Goal: Information Seeking & Learning: Learn about a topic

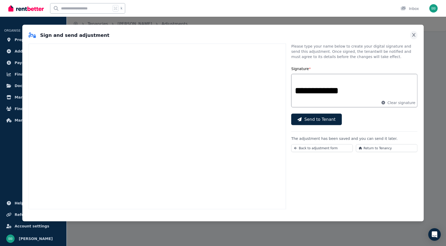
click at [414, 35] on icon "Close" at bounding box center [413, 35] width 3 height 4
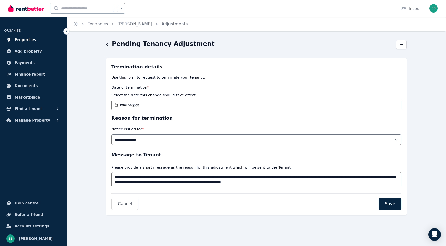
click at [23, 39] on span "Properties" at bounding box center [26, 40] width 22 height 6
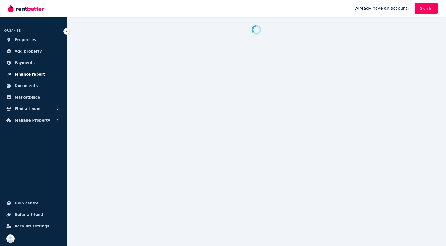
click at [28, 73] on span "Finance report" at bounding box center [30, 74] width 30 height 6
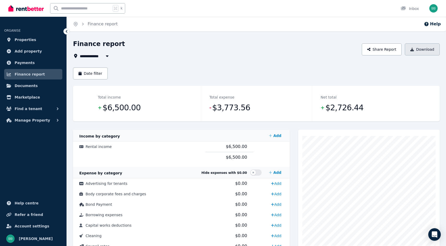
click at [431, 49] on button "Download" at bounding box center [422, 49] width 35 height 12
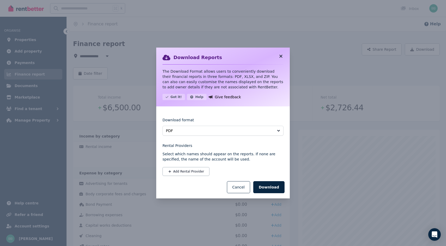
click at [282, 56] on icon at bounding box center [281, 56] width 3 height 3
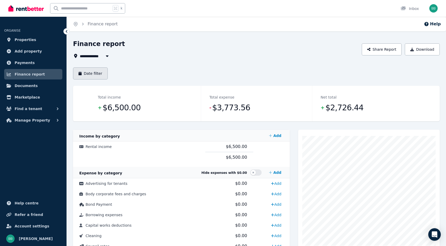
click at [96, 75] on button "Date filter" at bounding box center [90, 73] width 35 height 12
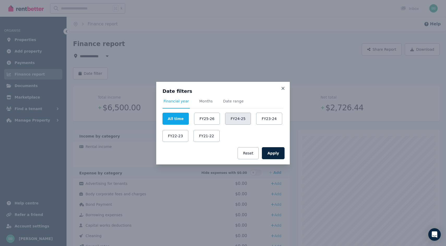
click at [238, 117] on button "FY24-25" at bounding box center [238, 119] width 26 height 12
click at [273, 152] on button "Apply" at bounding box center [273, 153] width 23 height 12
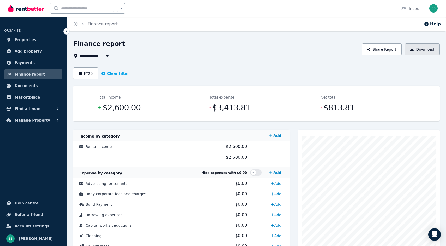
click at [417, 53] on button "Download" at bounding box center [422, 49] width 35 height 12
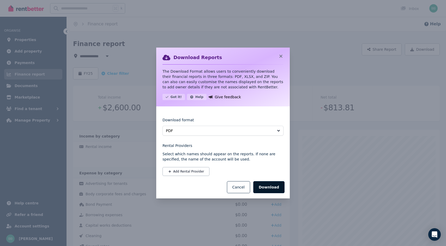
click at [276, 183] on button "Download" at bounding box center [268, 187] width 31 height 12
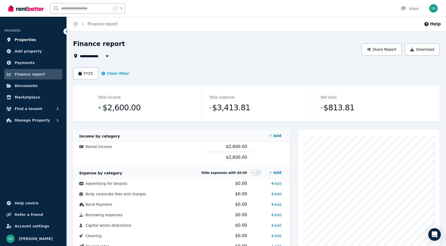
click at [23, 36] on link "Properties" at bounding box center [33, 39] width 58 height 10
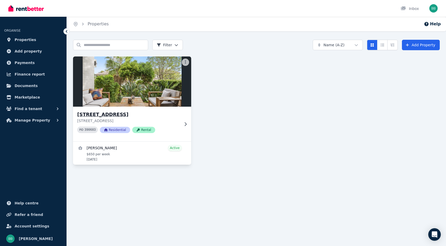
click at [122, 99] on img at bounding box center [132, 81] width 124 height 53
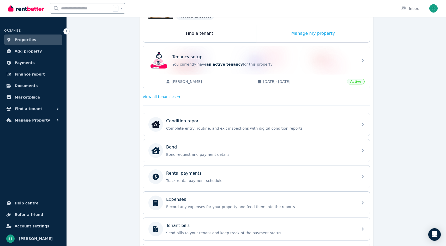
scroll to position [148, 0]
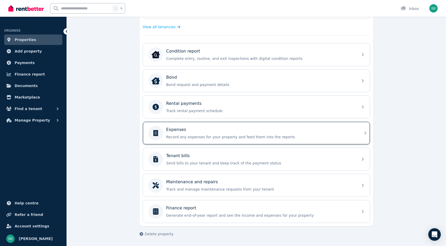
click at [187, 131] on div "Expenses" at bounding box center [260, 129] width 189 height 6
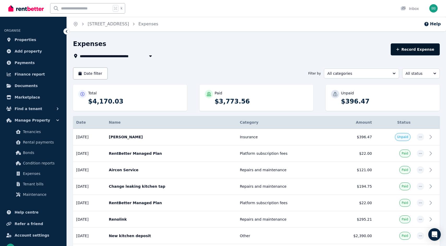
click at [417, 50] on button "Record Expense" at bounding box center [415, 49] width 49 height 12
select select "**********"
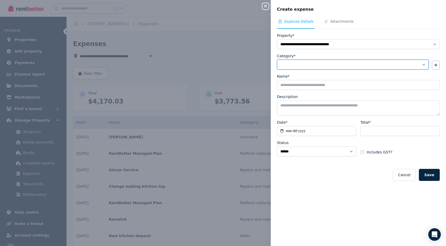
click at [326, 65] on select "**********" at bounding box center [353, 65] width 152 height 10
select select "**********"
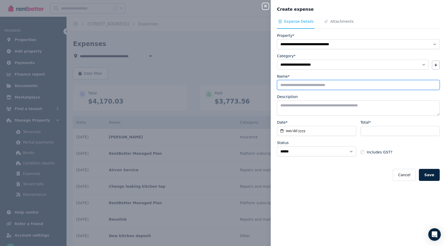
click at [300, 87] on input "Name*" at bounding box center [358, 85] width 163 height 10
type input "**********"
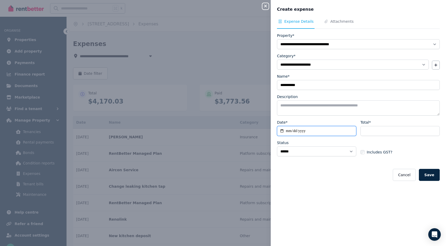
click at [288, 131] on input "Date*" at bounding box center [316, 131] width 79 height 10
type input "**********"
click at [373, 130] on input "Total*" at bounding box center [400, 131] width 79 height 10
type input "***"
click at [344, 151] on select "****** ****" at bounding box center [316, 151] width 79 height 10
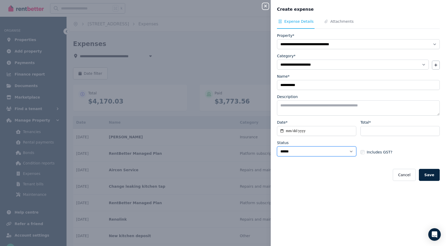
select select "**********"
click at [433, 173] on button "Save" at bounding box center [429, 175] width 21 height 12
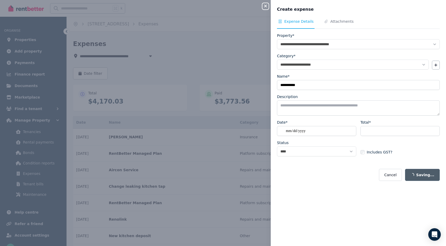
select select "**********"
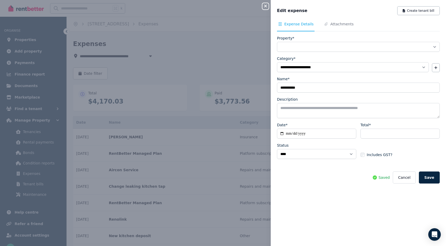
select select "**********"
click at [342, 22] on span "Attachments" at bounding box center [341, 23] width 23 height 5
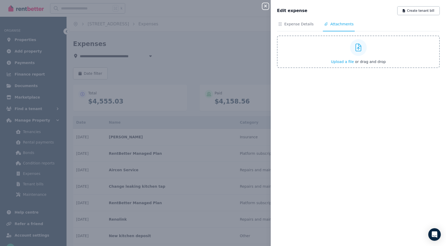
click at [340, 62] on span "Upload a file" at bounding box center [342, 62] width 23 height 4
click at [345, 61] on span "Upload a file" at bounding box center [342, 62] width 23 height 4
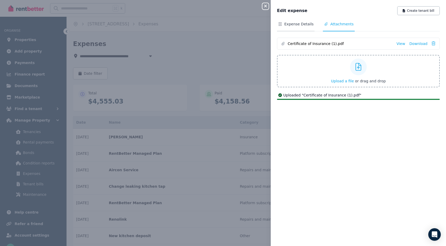
click at [293, 22] on span "Expense Details" at bounding box center [299, 23] width 29 height 5
select select "**********"
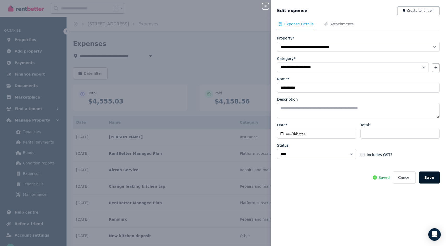
click at [430, 175] on button "Save" at bounding box center [429, 177] width 21 height 12
click at [265, 8] on icon "button" at bounding box center [266, 6] width 6 height 4
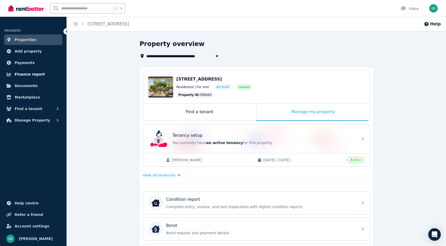
click at [25, 73] on span "Finance report" at bounding box center [30, 74] width 30 height 6
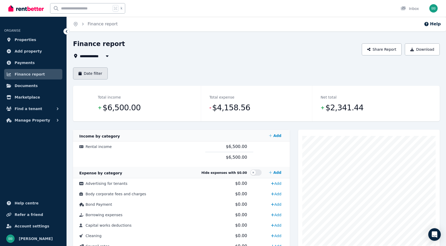
click at [99, 71] on button "Date filter" at bounding box center [90, 73] width 35 height 12
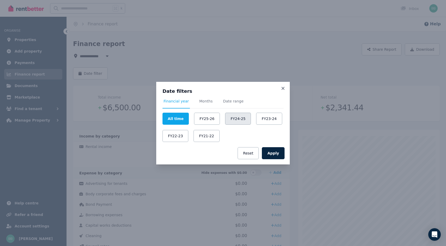
click at [236, 118] on button "FY24-25" at bounding box center [238, 119] width 26 height 12
click at [277, 154] on button "Apply" at bounding box center [273, 153] width 23 height 12
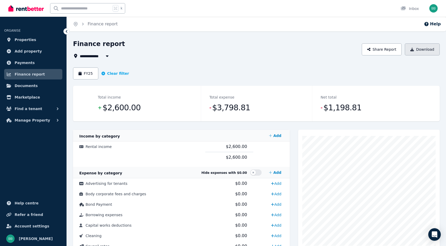
click at [428, 48] on button "Download" at bounding box center [422, 49] width 35 height 12
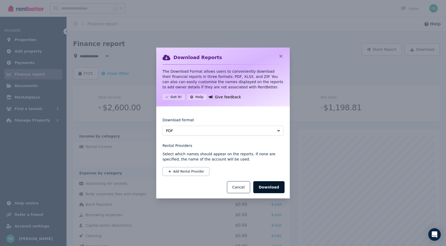
click at [276, 190] on button "Download" at bounding box center [268, 187] width 31 height 12
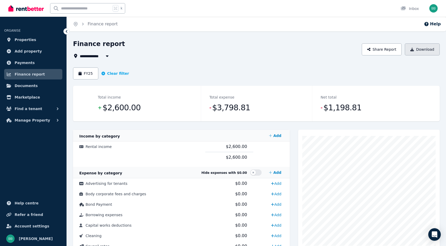
click at [421, 50] on button "Download" at bounding box center [422, 49] width 35 height 12
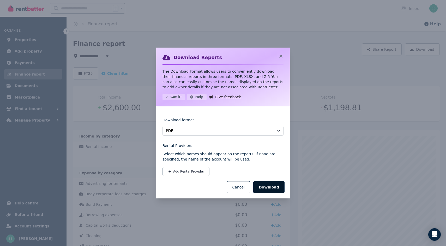
click at [275, 187] on button "Download" at bounding box center [268, 187] width 31 height 12
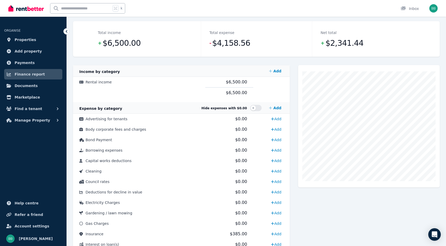
scroll to position [32, 0]
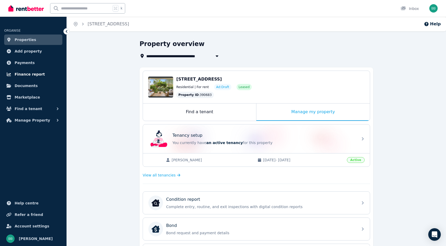
click at [32, 72] on span "Finance report" at bounding box center [30, 74] width 30 height 6
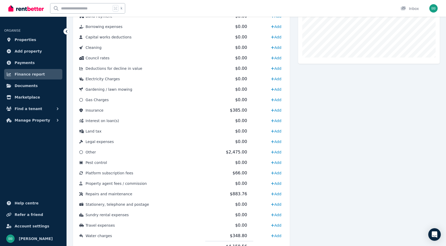
scroll to position [211, 0]
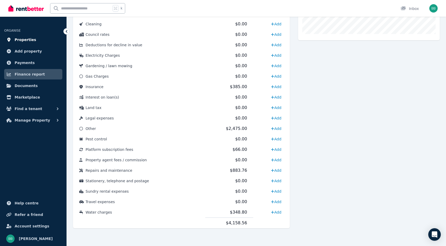
click at [28, 41] on span "Properties" at bounding box center [26, 40] width 22 height 6
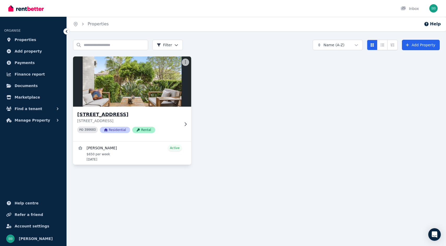
click at [120, 85] on img at bounding box center [132, 81] width 124 height 53
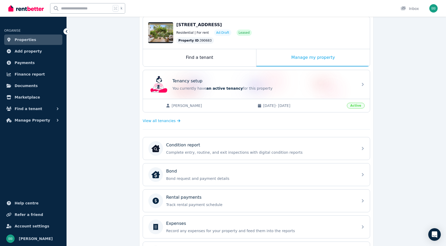
scroll to position [148, 0]
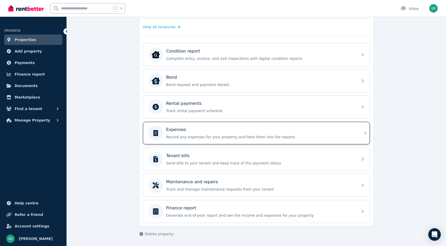
click at [190, 135] on p "Record any expenses for your property and feed them into the reports" at bounding box center [260, 136] width 189 height 5
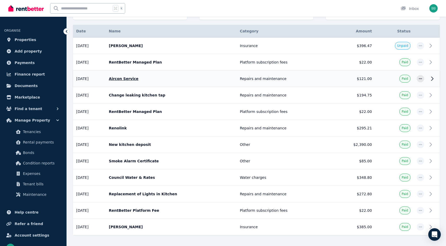
scroll to position [92, 0]
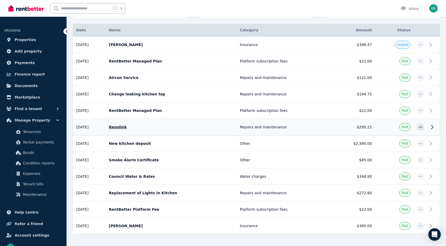
click at [149, 128] on p "Renolink" at bounding box center [171, 126] width 125 height 5
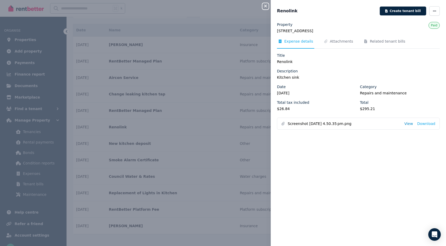
click at [410, 123] on link "View" at bounding box center [409, 123] width 9 height 5
click at [265, 3] on div "Close panel" at bounding box center [268, 4] width 10 height 9
click at [264, 7] on icon "button" at bounding box center [266, 6] width 6 height 4
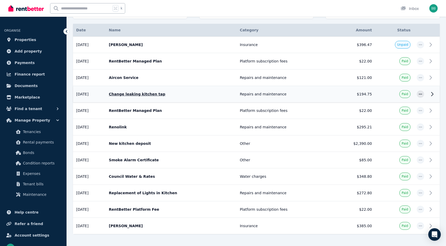
click at [329, 95] on td "Repairs and maintenance" at bounding box center [284, 94] width 95 height 16
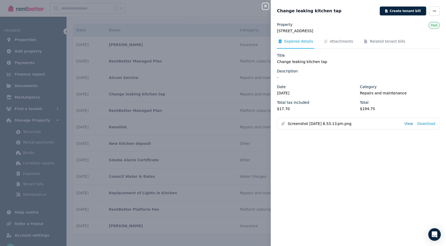
click at [407, 124] on link "View" at bounding box center [409, 123] width 9 height 5
click at [265, 7] on icon "button" at bounding box center [265, 6] width 3 height 3
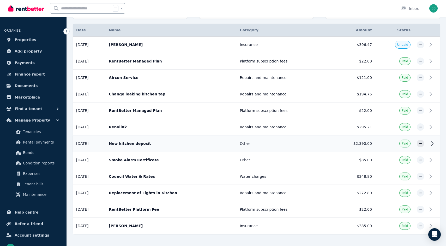
click at [285, 142] on td "Other" at bounding box center [284, 143] width 95 height 16
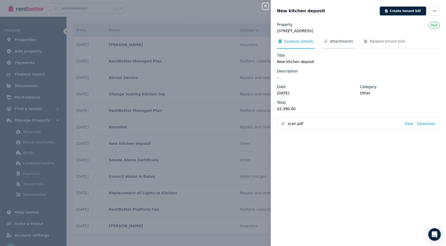
click at [339, 42] on span "Attachments" at bounding box center [341, 41] width 23 height 5
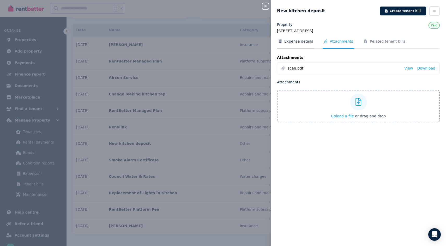
click at [305, 43] on span "Expense details" at bounding box center [299, 41] width 29 height 5
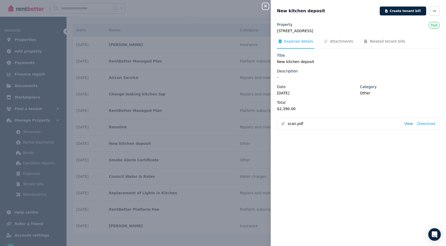
click at [411, 123] on link "View" at bounding box center [409, 123] width 9 height 5
click at [267, 7] on icon "button" at bounding box center [266, 6] width 6 height 4
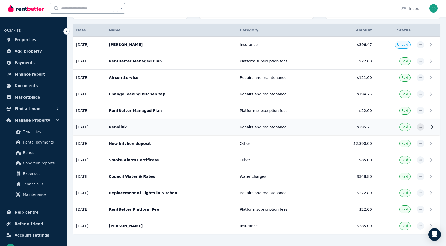
click at [335, 127] on td "$295.21" at bounding box center [354, 127] width 44 height 16
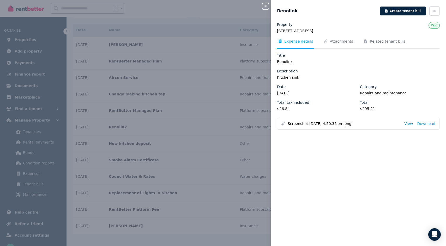
click at [412, 122] on link "View" at bounding box center [409, 123] width 9 height 5
click at [428, 125] on link "Download" at bounding box center [426, 123] width 18 height 5
click at [265, 5] on icon "button" at bounding box center [266, 6] width 6 height 4
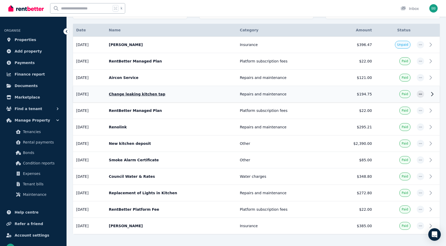
click at [303, 95] on td "Repairs and maintenance" at bounding box center [284, 94] width 95 height 16
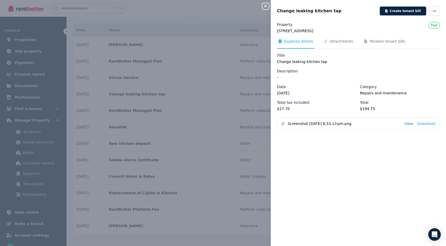
click at [411, 124] on link "View" at bounding box center [409, 123] width 9 height 5
click at [427, 123] on link "Download" at bounding box center [426, 123] width 18 height 5
click at [109, 22] on div "Close panel Change leaking kitchen tap Create tenant bill Property [STREET_ADDR…" at bounding box center [223, 123] width 446 height 246
